Goal: Task Accomplishment & Management: Manage account settings

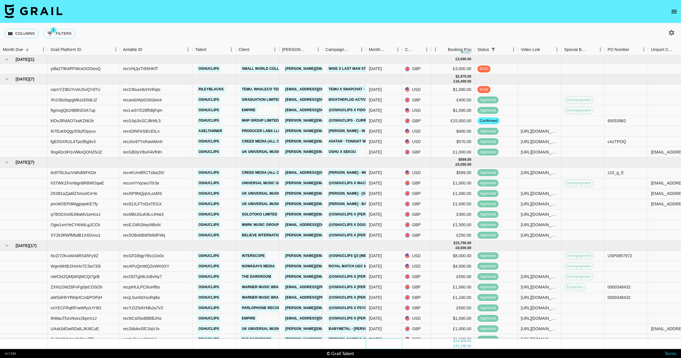
drag, startPoint x: 399, startPoint y: 345, endPoint x: 456, endPoint y: 297, distance: 74.1
click at [481, 337] on div "[DATE] ( 1 ) £ 3,000.00 ydla279h4PFWceOOOeoQ recVHjJjvTr65HKfT oshuclips Small …" at bounding box center [340, 201] width 681 height 293
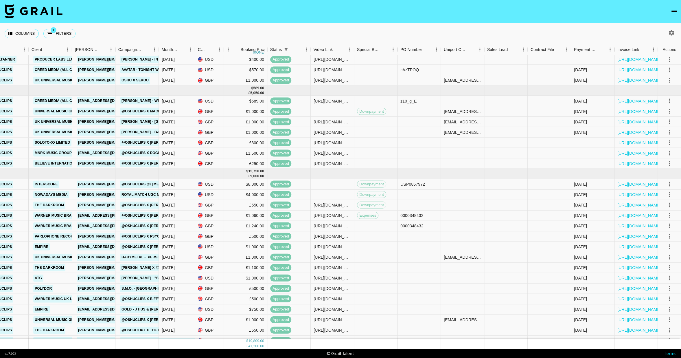
scroll to position [0, 207]
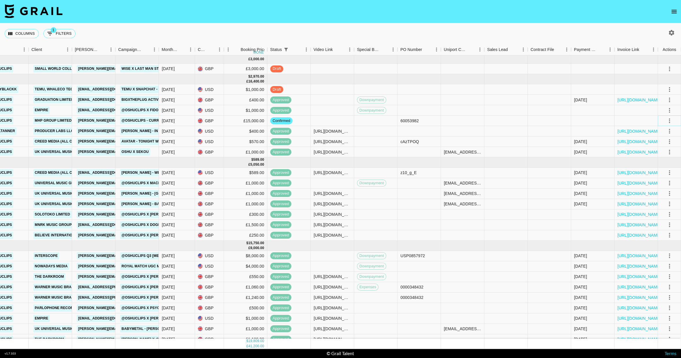
click at [670, 119] on icon "select merge strategy" at bounding box center [669, 120] width 7 height 7
click at [668, 152] on li "Draft Created" at bounding box center [662, 153] width 38 height 10
drag, startPoint x: 493, startPoint y: 16, endPoint x: 559, endPoint y: 7, distance: 66.7
click at [493, 16] on nav at bounding box center [340, 11] width 681 height 23
drag, startPoint x: 484, startPoint y: 8, endPoint x: 289, endPoint y: 17, distance: 195.5
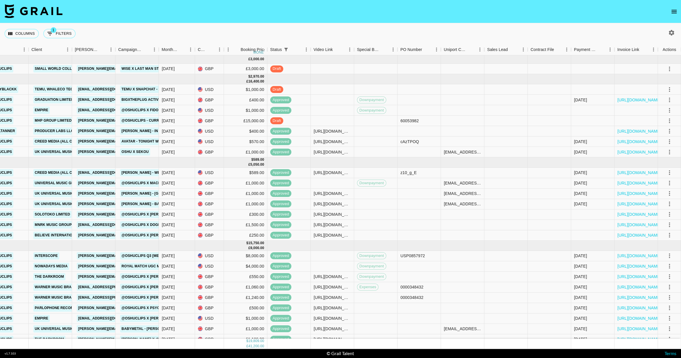
click at [484, 8] on nav at bounding box center [340, 11] width 681 height 23
click at [539, 122] on div at bounding box center [549, 120] width 43 height 10
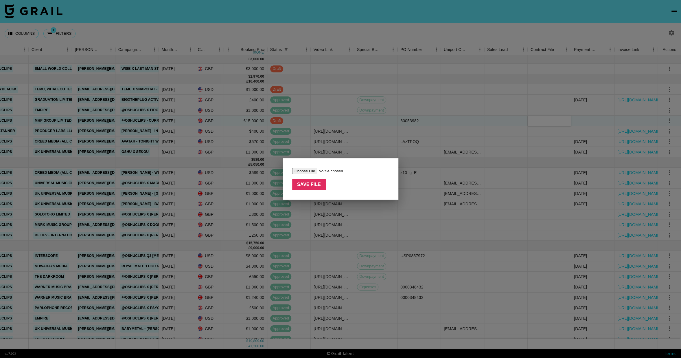
click at [299, 170] on input "file" at bounding box center [328, 171] width 73 height 6
type input "C:\fakepath\OSHU Contract - H2 2025 Campaign MHP.pdf"
click at [307, 186] on input "Save File" at bounding box center [309, 185] width 34 height 12
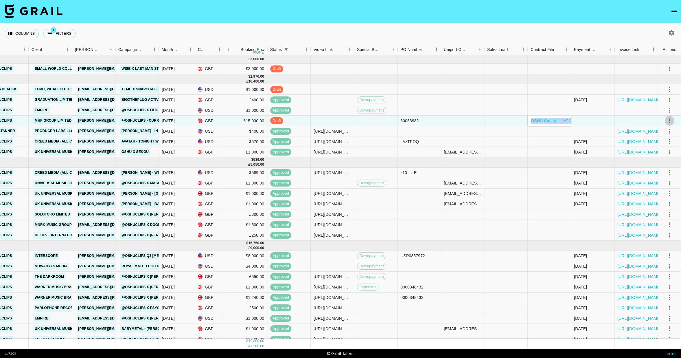
click at [669, 120] on icon "select merge strategy" at bounding box center [669, 120] width 1 height 5
click at [663, 177] on div "Approve" at bounding box center [657, 174] width 18 height 7
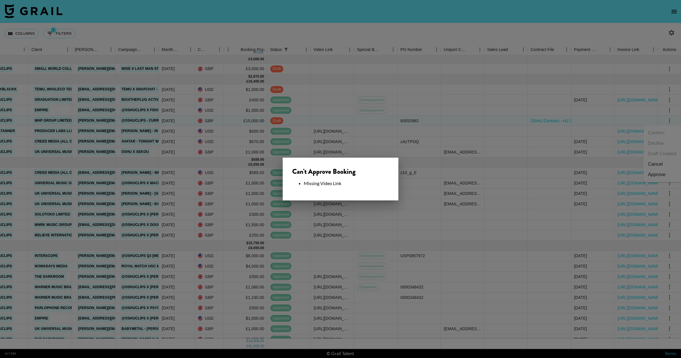
click at [335, 113] on div at bounding box center [340, 179] width 681 height 358
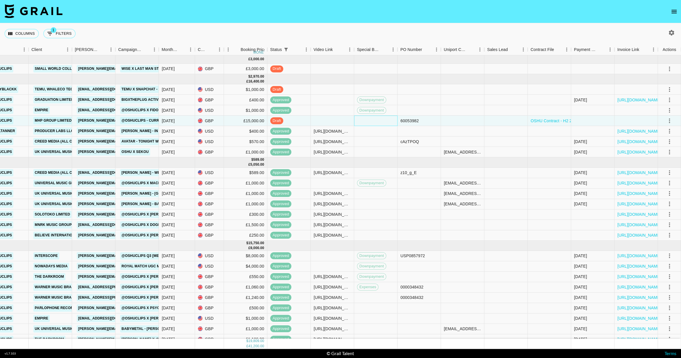
click at [367, 123] on div at bounding box center [375, 120] width 43 height 10
click at [366, 139] on li "downpayment" at bounding box center [375, 136] width 82 height 10
type input "downpayment"
drag, startPoint x: 498, startPoint y: 31, endPoint x: 573, endPoint y: 70, distance: 85.1
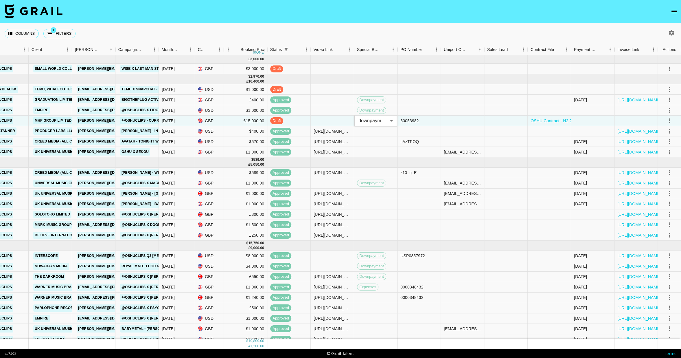
click at [498, 31] on div "Columns 1 Filters + Booking" at bounding box center [340, 33] width 681 height 21
click at [668, 120] on icon "select merge strategy" at bounding box center [669, 120] width 7 height 7
click at [670, 177] on li "Approve" at bounding box center [662, 174] width 38 height 10
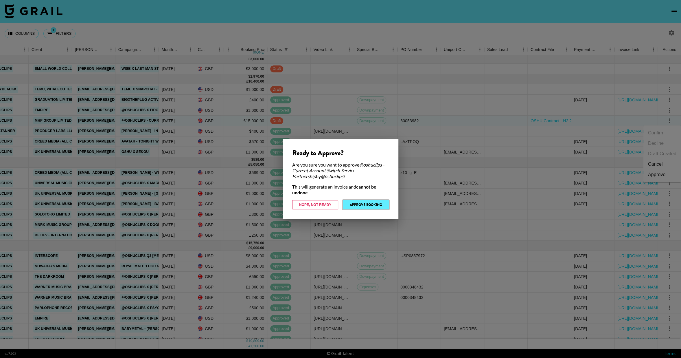
click at [358, 206] on button "Approve Booking" at bounding box center [366, 204] width 46 height 9
